Goal: Task Accomplishment & Management: Manage account settings

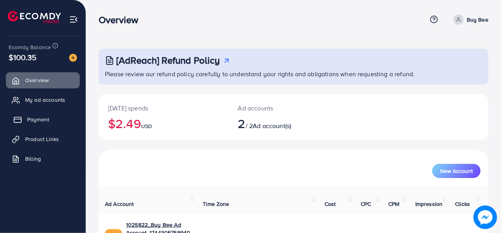
click at [46, 121] on span "Payment" at bounding box center [38, 119] width 22 height 8
